Goal: Task Accomplishment & Management: Use online tool/utility

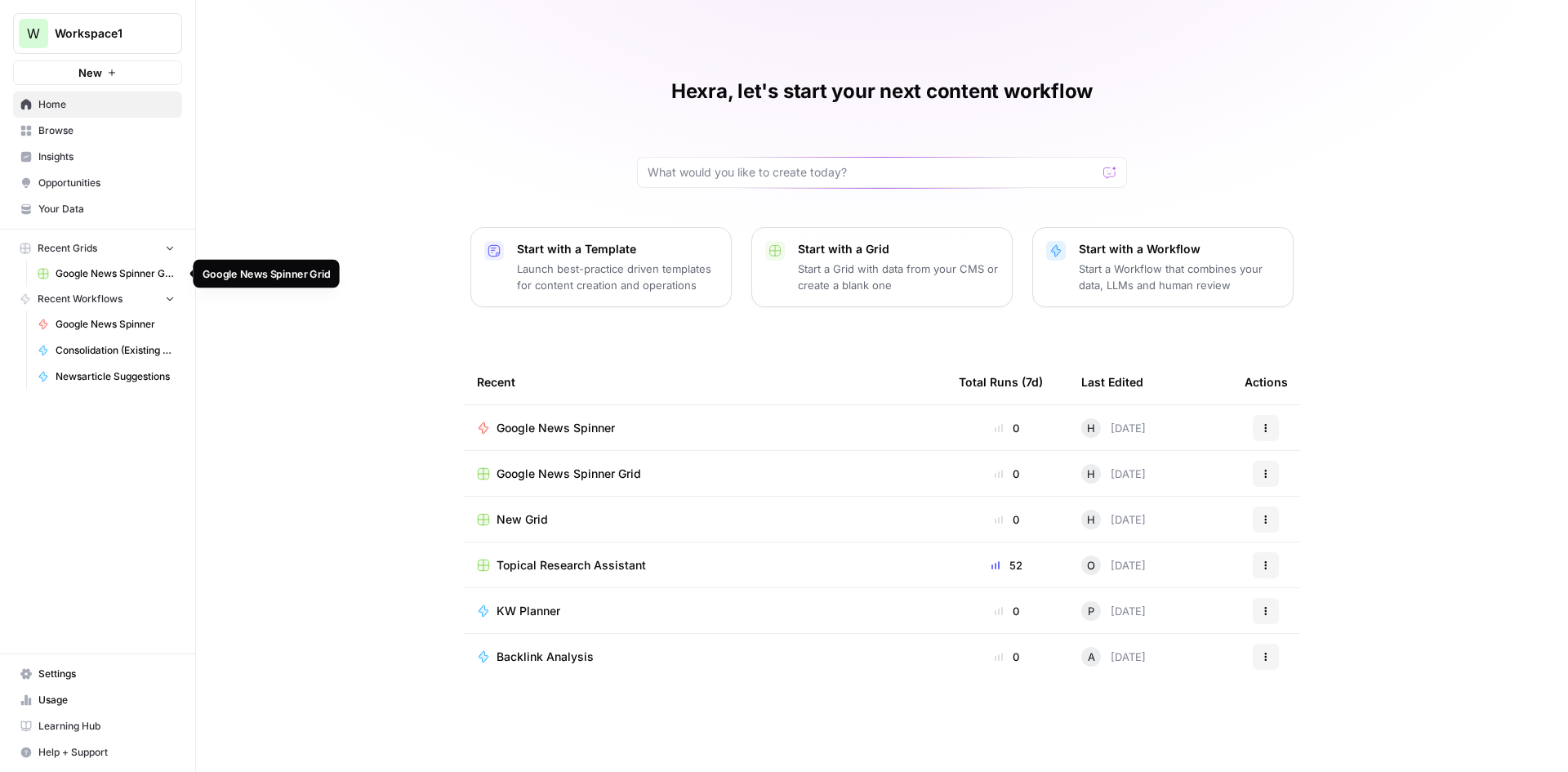
click at [108, 279] on span "Google News Spinner Grid" at bounding box center [115, 273] width 119 height 14
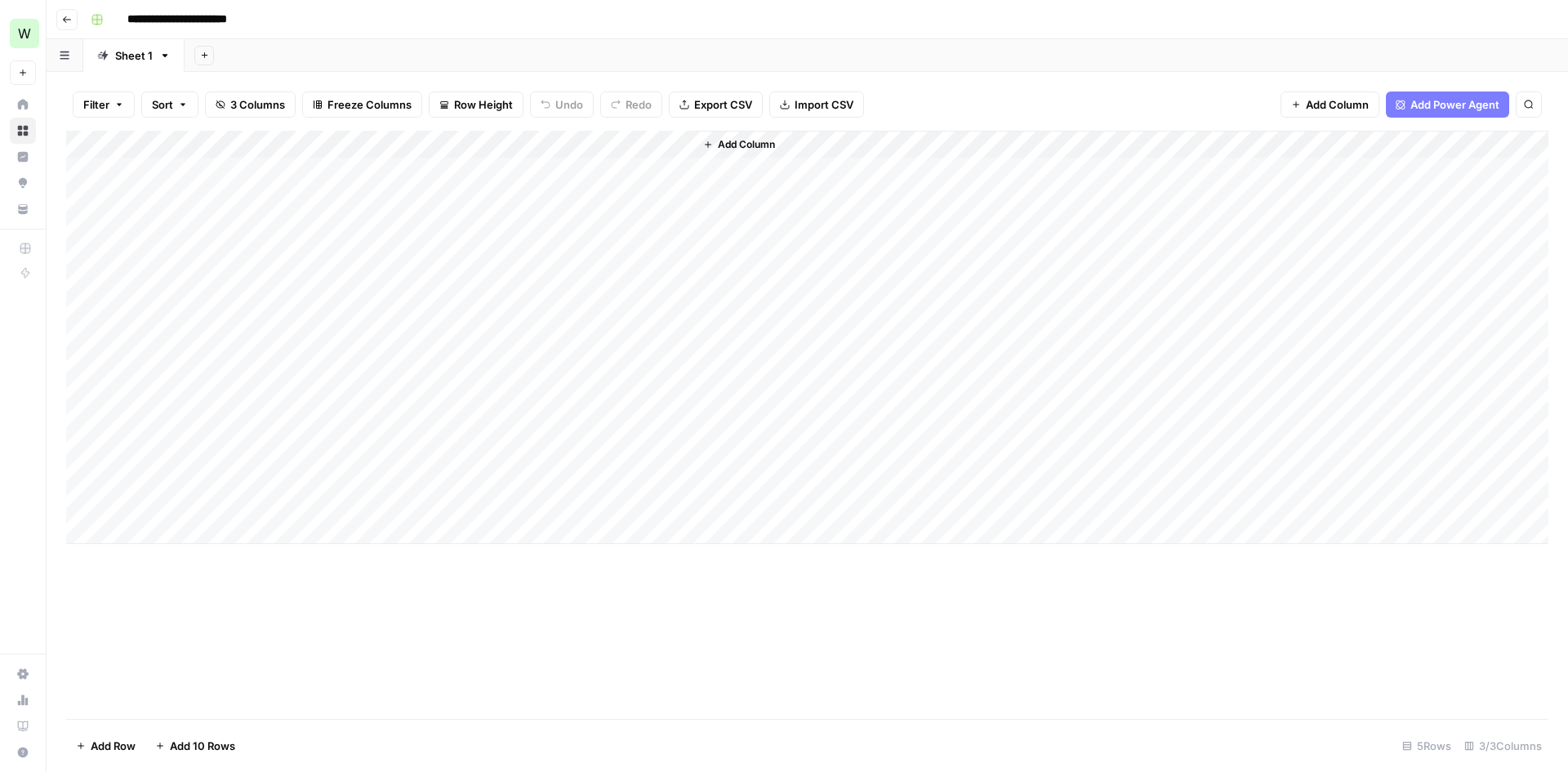
click at [83, 480] on div "Add Column" at bounding box center [807, 336] width 1482 height 413
drag, startPoint x: 69, startPoint y: 480, endPoint x: 54, endPoint y: 363, distance: 118.0
click at [53, 363] on div "Filter Sort 3 Columns Freeze Columns Row Height Undo Redo Export CSV Import CSV…" at bounding box center [807, 421] width 1521 height 700
drag, startPoint x: 74, startPoint y: 407, endPoint x: 63, endPoint y: 350, distance: 58.1
click at [63, 350] on div "Filter Sort 3 Columns Freeze Columns Row Height Undo Redo Export CSV Import CSV…" at bounding box center [807, 421] width 1521 height 700
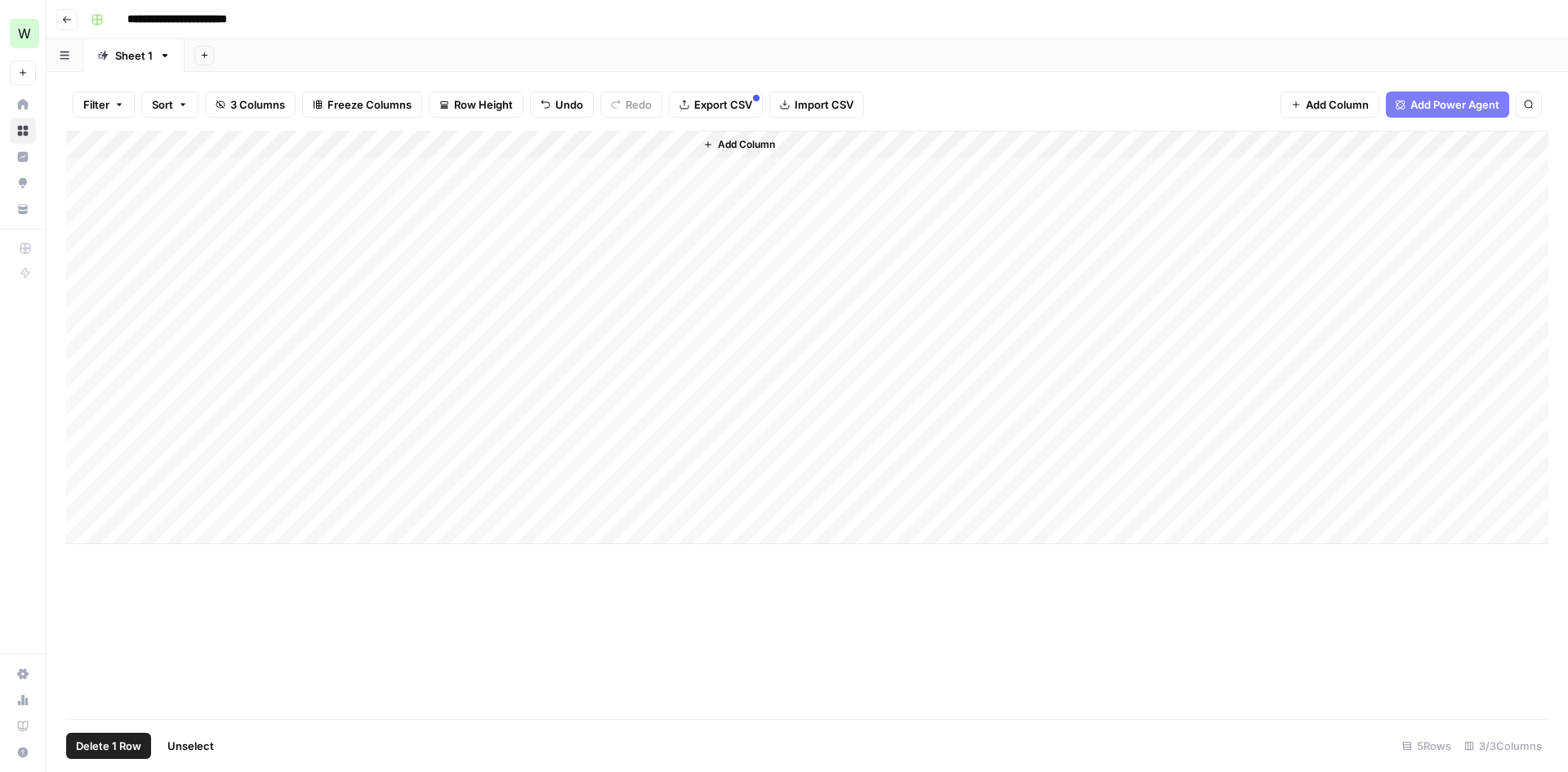
drag, startPoint x: 371, startPoint y: 139, endPoint x: 542, endPoint y: 168, distance: 173.4
click at [542, 168] on div "Add Column" at bounding box center [807, 336] width 1482 height 413
drag, startPoint x: 581, startPoint y: 147, endPoint x: 366, endPoint y: 149, distance: 215.0
click at [366, 149] on div "Add Column" at bounding box center [807, 336] width 1482 height 413
click at [447, 102] on icon "button" at bounding box center [444, 104] width 10 height 10
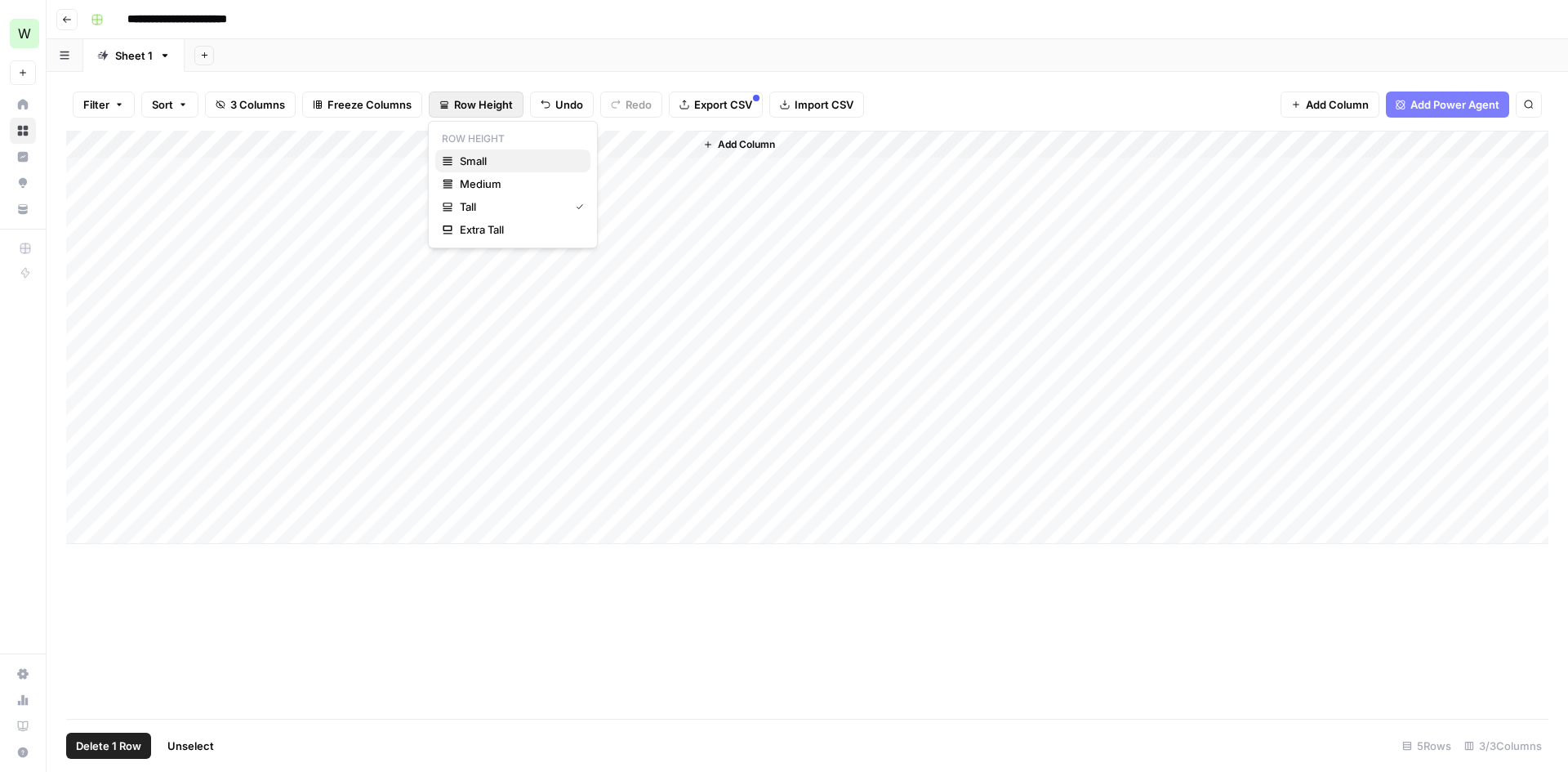
click at [490, 159] on span "Small" at bounding box center [518, 160] width 118 height 16
click at [441, 428] on div "Add Column" at bounding box center [807, 424] width 1482 height 588
